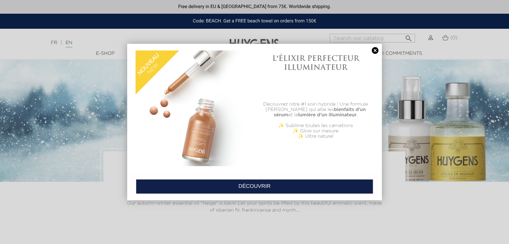
click at [189, 68] on img at bounding box center [192, 107] width 115 height 115
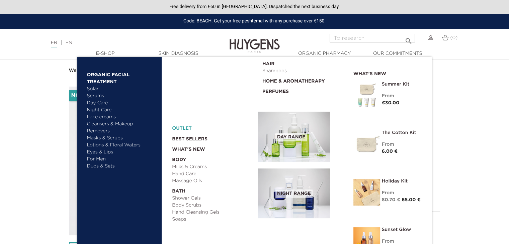
click at [179, 130] on font "OUTLET" at bounding box center [182, 128] width 20 height 5
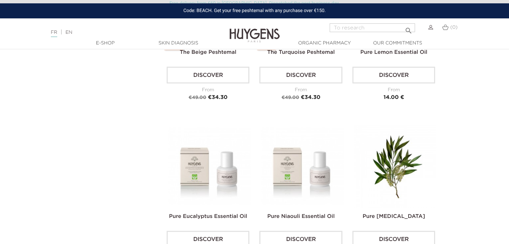
scroll to position [1404, 0]
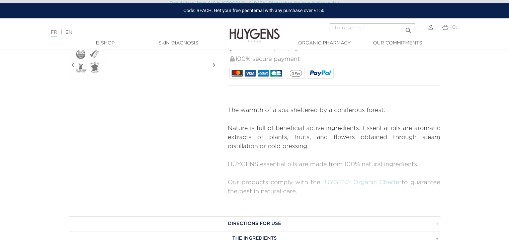
scroll to position [368, 0]
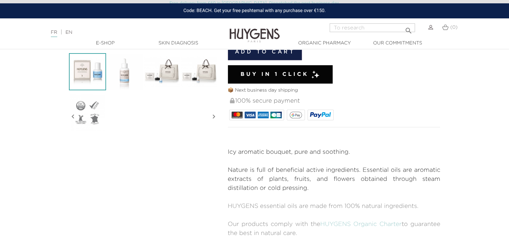
scroll to position [201, 0]
